Goal: Task Accomplishment & Management: Manage account settings

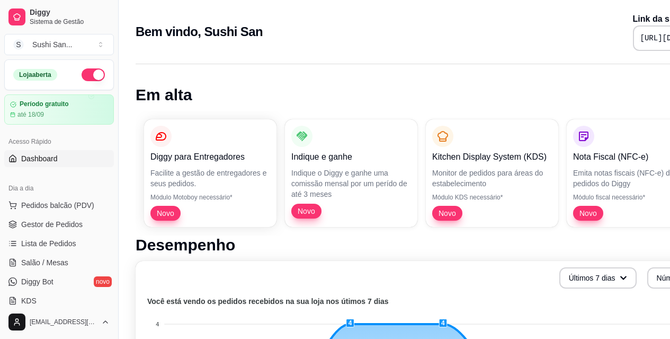
scroll to position [0, 93]
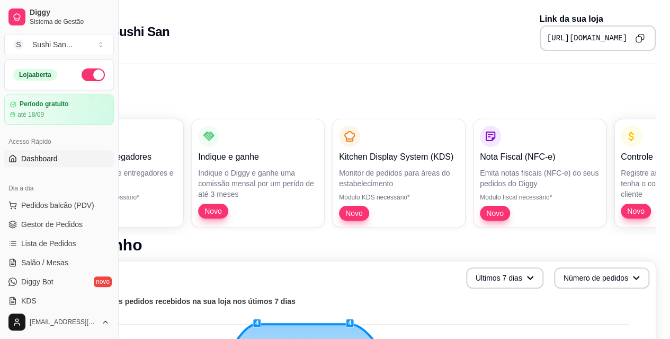
click at [78, 225] on span "Gestor de Pedidos" at bounding box center [51, 224] width 61 height 11
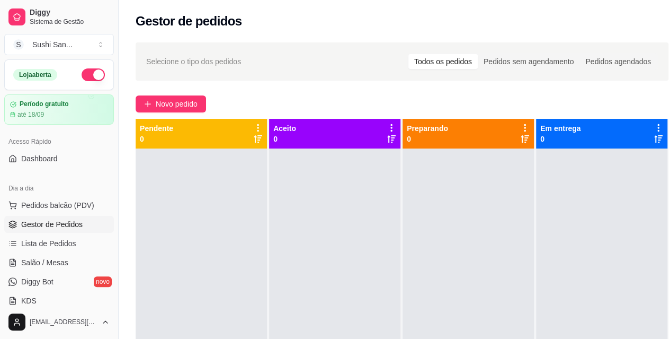
click at [190, 103] on span "Novo pedido" at bounding box center [177, 104] width 42 height 12
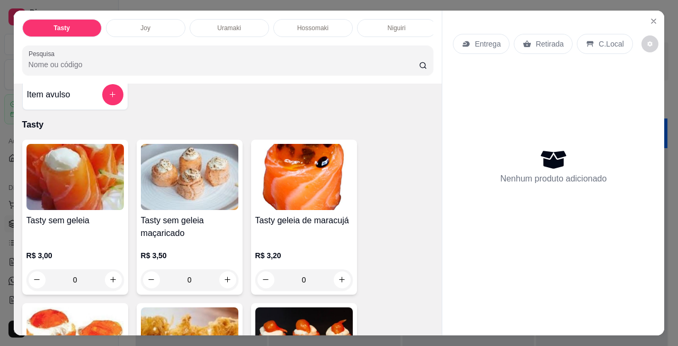
scroll to position [8, 0]
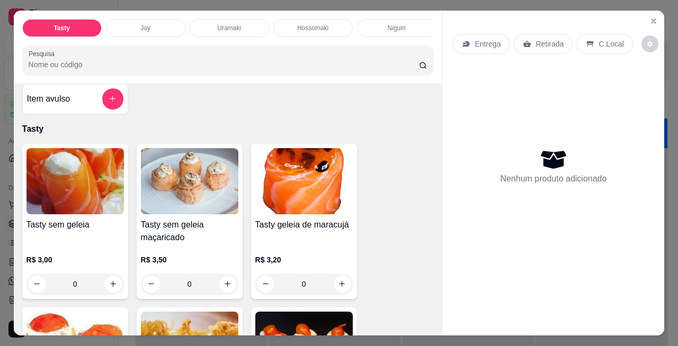
click at [234, 24] on p "Uramaki" at bounding box center [229, 28] width 24 height 8
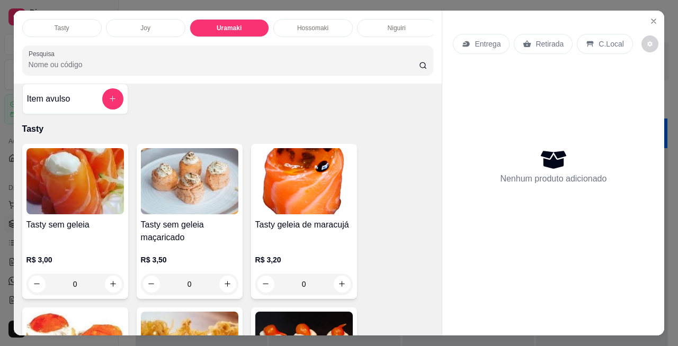
scroll to position [28, 0]
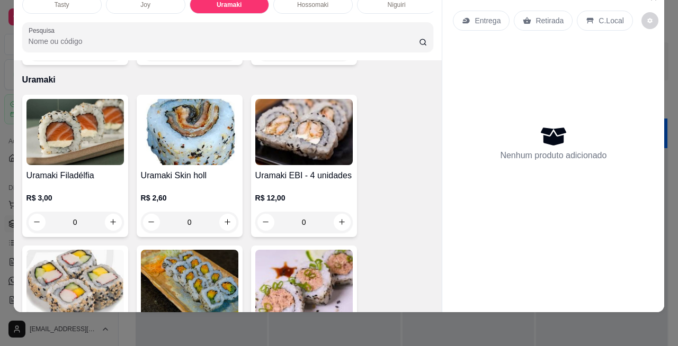
click at [110, 212] on div "0" at bounding box center [74, 222] width 97 height 21
click at [109, 212] on div "0" at bounding box center [74, 222] width 97 height 21
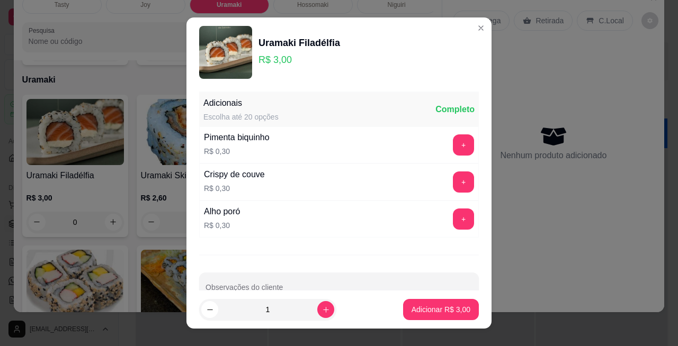
click at [322, 312] on icon "increase-product-quantity" at bounding box center [326, 310] width 8 height 8
click at [322, 314] on icon "increase-product-quantity" at bounding box center [326, 310] width 8 height 8
click at [300, 309] on input "3" at bounding box center [267, 309] width 99 height 21
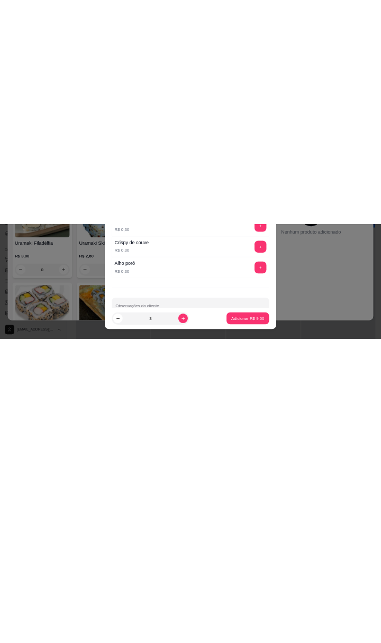
scroll to position [16, 0]
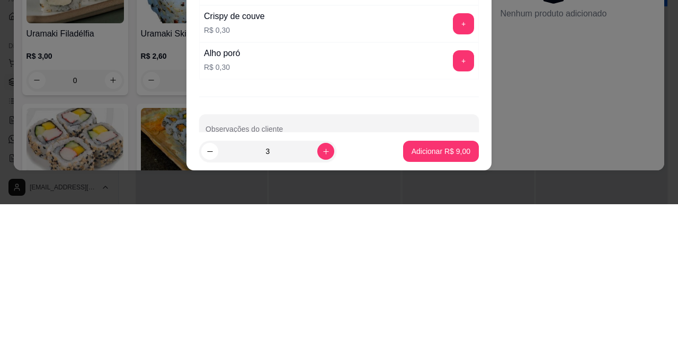
click at [312, 159] on div "Crispy de couve R$ 0,30 +" at bounding box center [339, 165] width 280 height 37
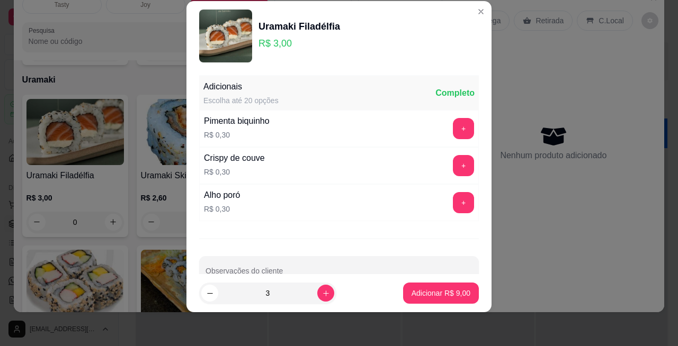
click at [322, 301] on div "3" at bounding box center [267, 293] width 133 height 21
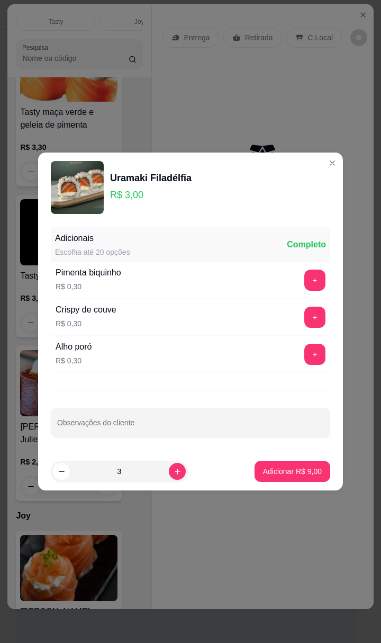
scroll to position [3022, 0]
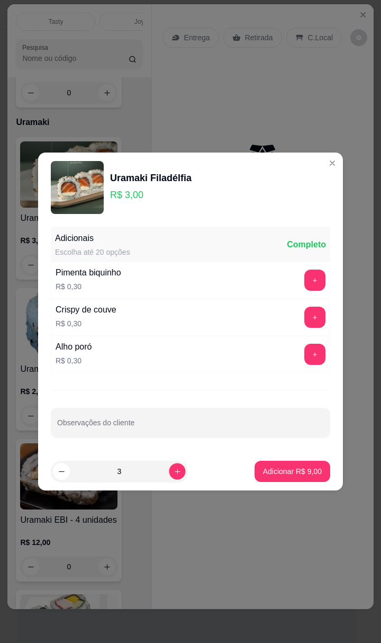
click at [174, 338] on icon "increase-product-quantity" at bounding box center [178, 472] width 8 height 8
type input "4"
click at [303, 338] on p "Adicionar R$ 12,00" at bounding box center [290, 471] width 61 height 10
type input "4"
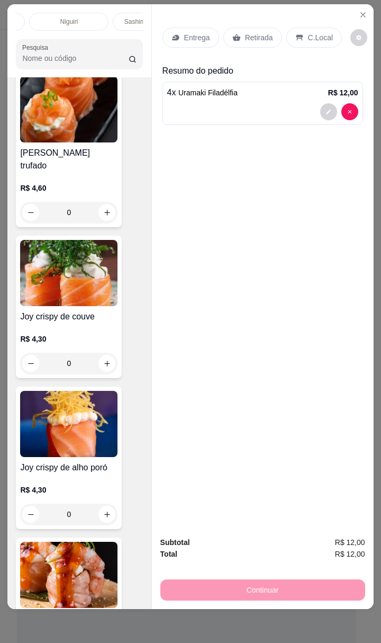
scroll to position [0, 320]
click at [68, 17] on p "Niguiri" at bounding box center [70, 21] width 18 height 8
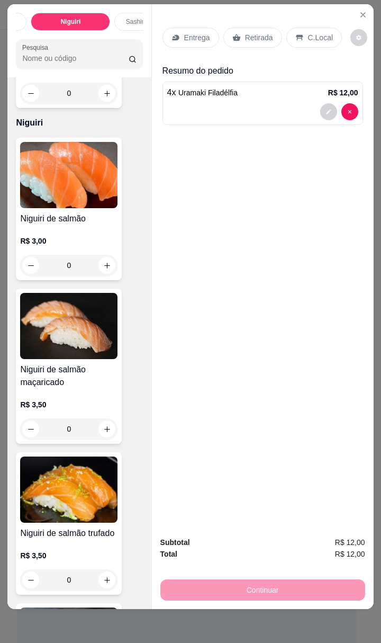
click at [76, 255] on div "0" at bounding box center [68, 265] width 97 height 21
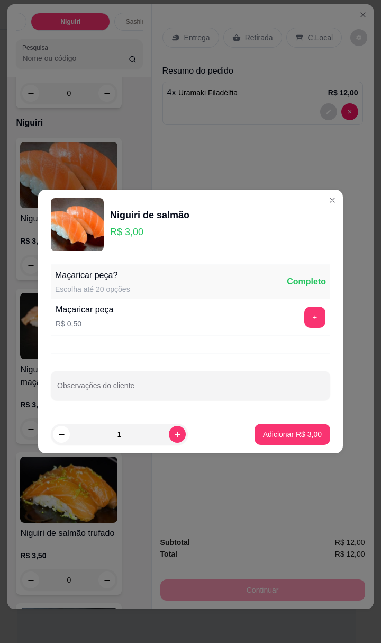
click at [140, 338] on input "1" at bounding box center [119, 434] width 99 height 21
type input "10"
click at [302, 338] on p "Adicionar R$ 30,00" at bounding box center [290, 434] width 61 height 10
type input "10"
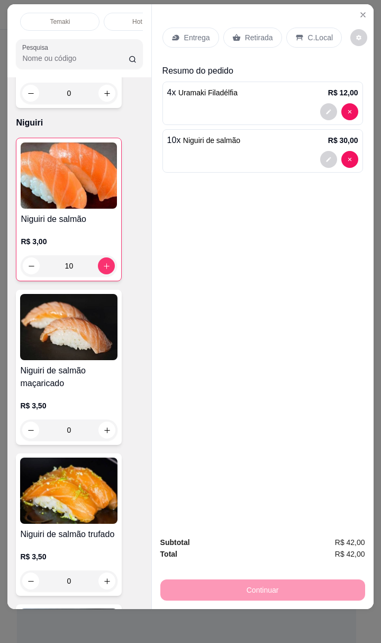
scroll to position [0, 835]
click at [63, 17] on p "Temaki" at bounding box center [57, 21] width 20 height 8
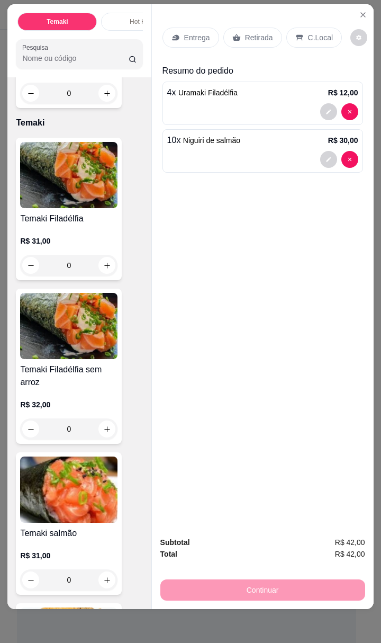
click at [104, 338] on div "0" at bounding box center [68, 580] width 97 height 21
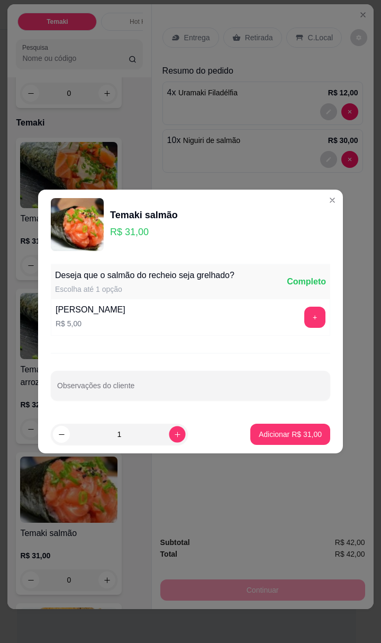
click at [174, 338] on icon "increase-product-quantity" at bounding box center [178, 435] width 8 height 8
type input "2"
click at [307, 338] on p "Adicionar R$ 62,00" at bounding box center [290, 434] width 61 height 10
type input "2"
